Goal: Check status: Check status

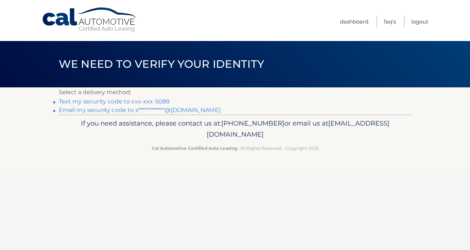
click at [131, 103] on link "Text my security code to xxx-xxx-5089" at bounding box center [114, 101] width 111 height 7
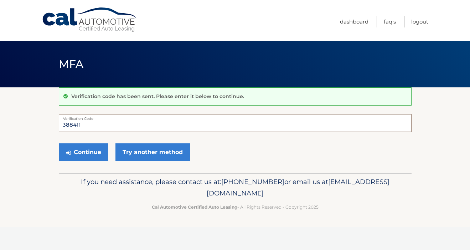
type input "388411"
click at [83, 152] on button "Continue" at bounding box center [84, 152] width 50 height 18
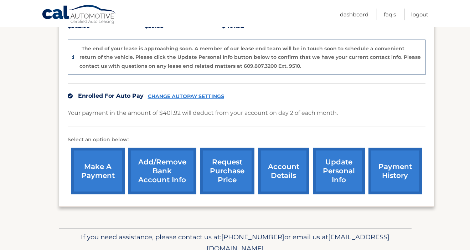
scroll to position [182, 0]
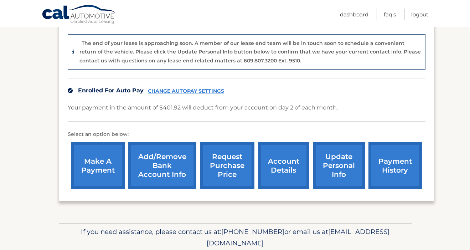
click at [277, 153] on link "account details" at bounding box center [283, 165] width 51 height 47
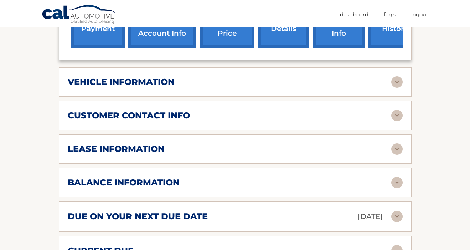
scroll to position [289, 0]
click at [394, 76] on img at bounding box center [396, 81] width 11 height 11
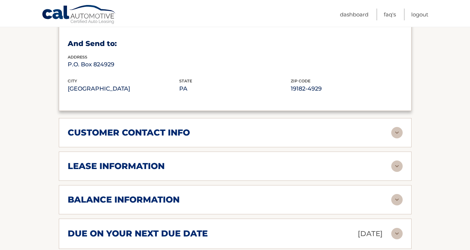
scroll to position [472, 0]
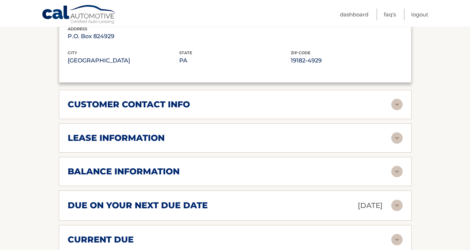
click at [396, 99] on img at bounding box center [396, 104] width 11 height 11
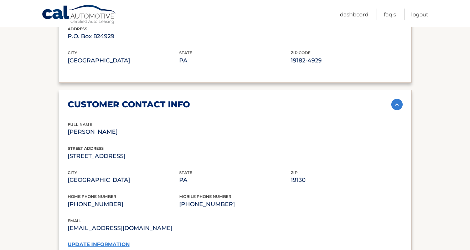
click at [396, 99] on img at bounding box center [396, 104] width 11 height 11
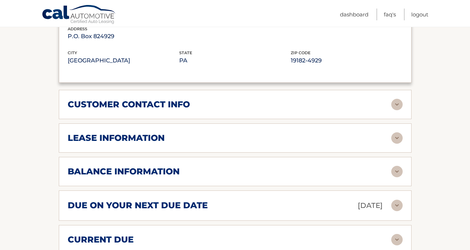
scroll to position [516, 0]
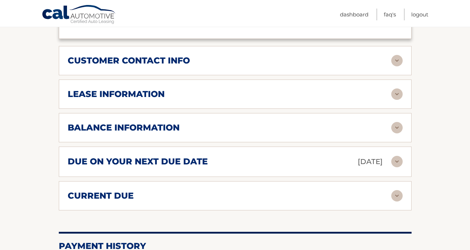
click at [394, 88] on img at bounding box center [396, 93] width 11 height 11
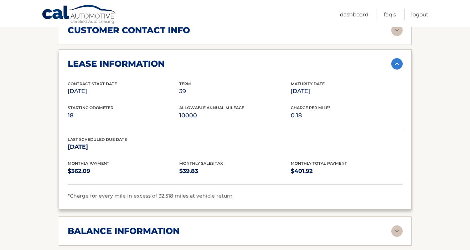
scroll to position [591, 0]
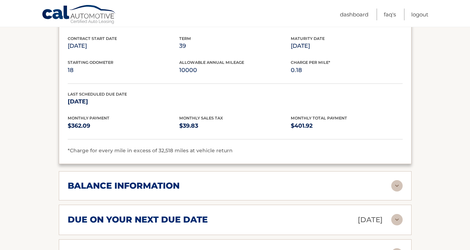
click at [313, 180] on div "balance information" at bounding box center [230, 185] width 324 height 11
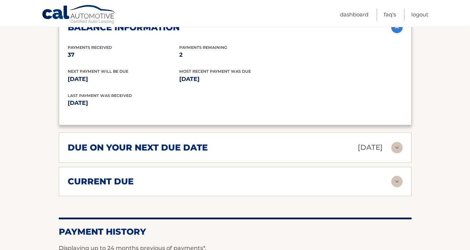
scroll to position [759, 0]
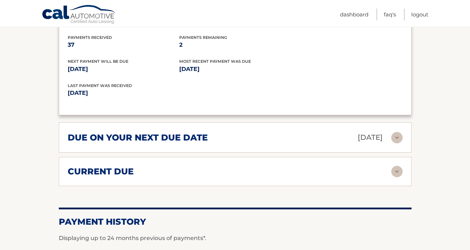
click at [319, 166] on div "current due" at bounding box center [230, 171] width 324 height 11
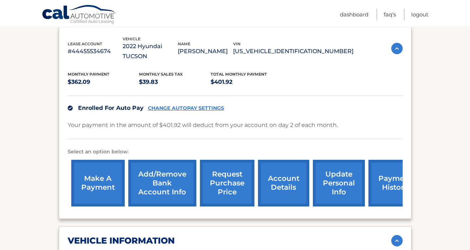
scroll to position [172, 0]
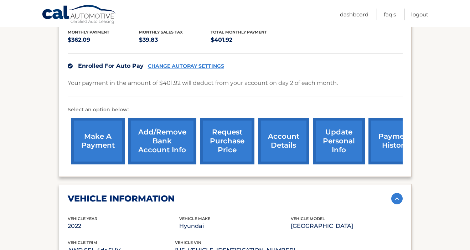
click at [385, 131] on link "payment history" at bounding box center [395, 141] width 53 height 47
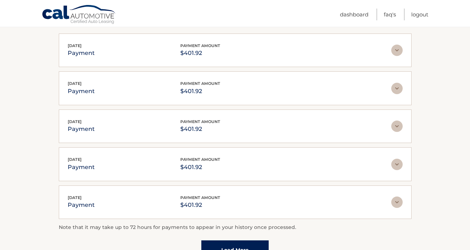
scroll to position [80, 0]
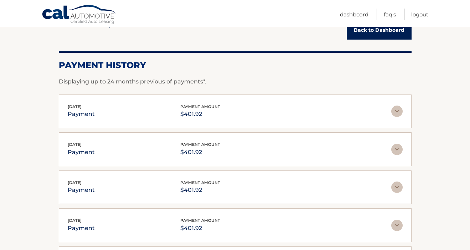
click at [399, 108] on img at bounding box center [396, 111] width 11 height 11
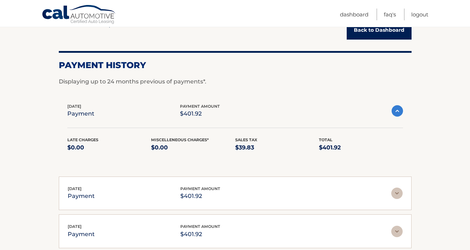
click at [399, 108] on img at bounding box center [397, 110] width 11 height 11
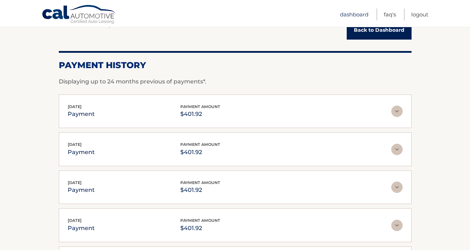
click at [357, 14] on link "Dashboard" at bounding box center [354, 15] width 29 height 12
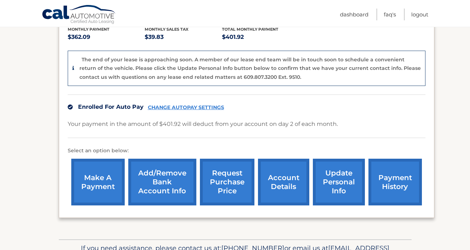
scroll to position [166, 0]
click at [283, 169] on link "account details" at bounding box center [283, 182] width 51 height 47
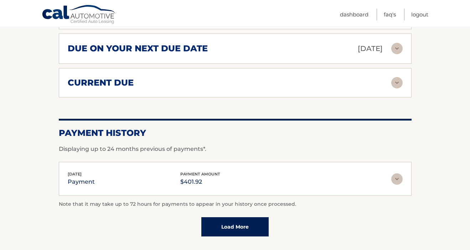
scroll to position [469, 0]
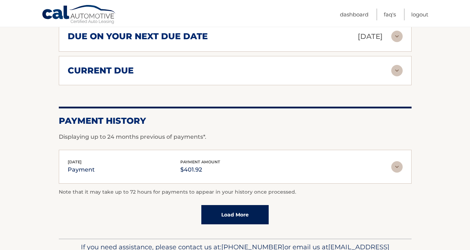
click at [395, 161] on img at bounding box center [396, 166] width 11 height 11
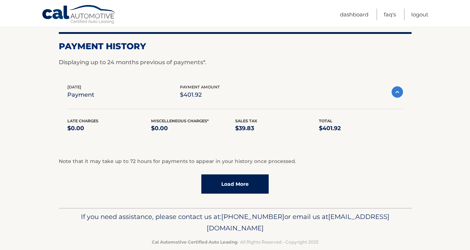
scroll to position [543, 0]
click at [263, 175] on link "Load More" at bounding box center [234, 184] width 67 height 19
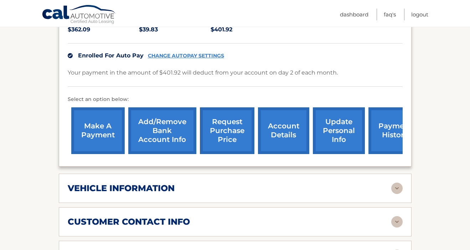
scroll to position [183, 0]
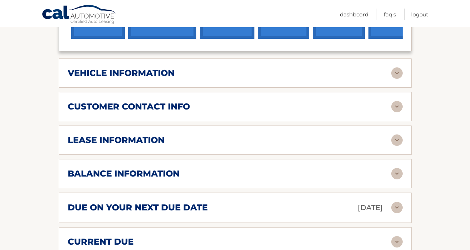
scroll to position [296, 0]
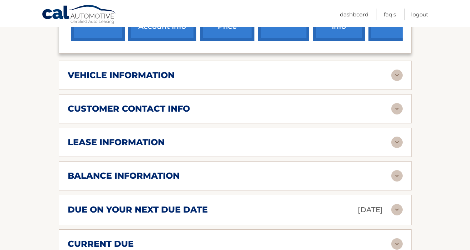
click at [398, 137] on img at bounding box center [396, 142] width 11 height 11
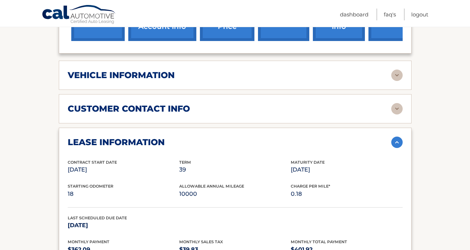
click at [398, 137] on img at bounding box center [396, 142] width 11 height 11
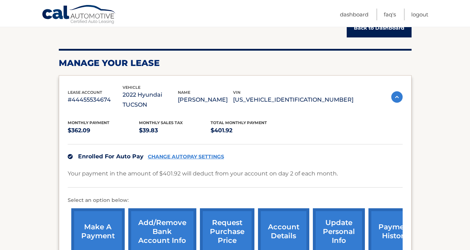
scroll to position [81, 0]
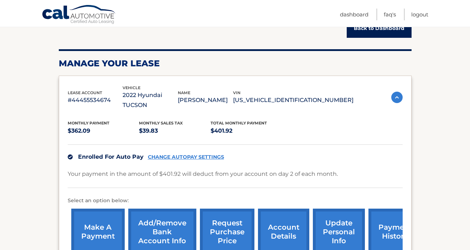
click at [398, 93] on img at bounding box center [396, 97] width 11 height 11
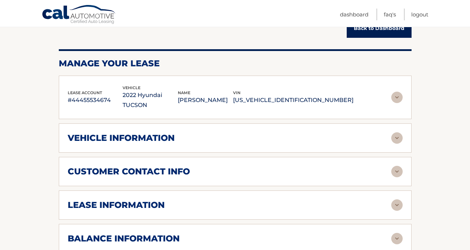
click at [398, 93] on img at bounding box center [396, 97] width 11 height 11
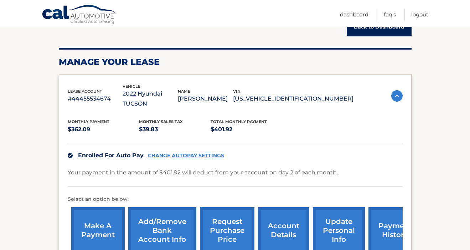
scroll to position [76, 0]
